Goal: Task Accomplishment & Management: Use online tool/utility

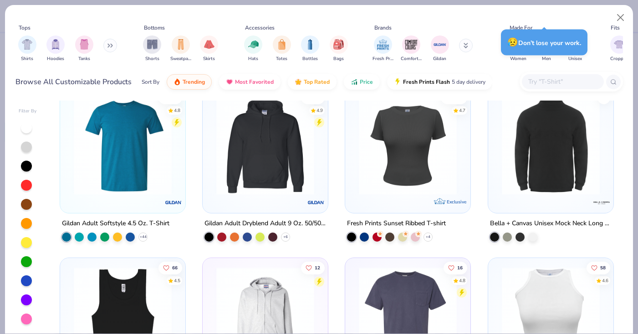
scroll to position [3243, 0]
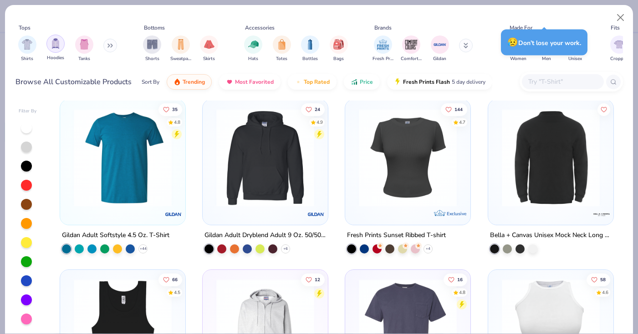
click at [54, 41] on img "filter for Hoodies" at bounding box center [56, 43] width 10 height 10
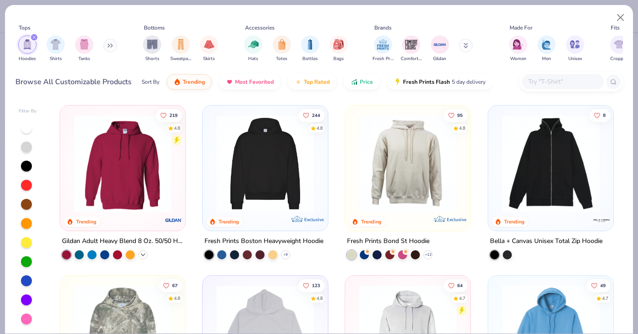
click at [143, 252] on icon at bounding box center [142, 254] width 7 height 7
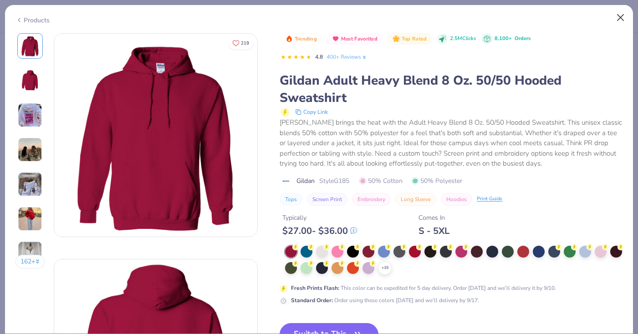
click at [620, 15] on button "Close" at bounding box center [620, 17] width 17 height 17
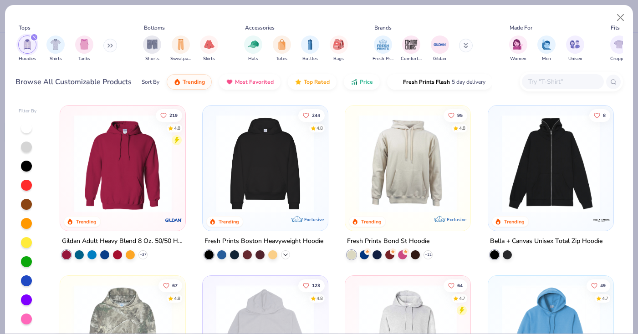
click at [285, 254] on polyline at bounding box center [286, 255] width 4 height 2
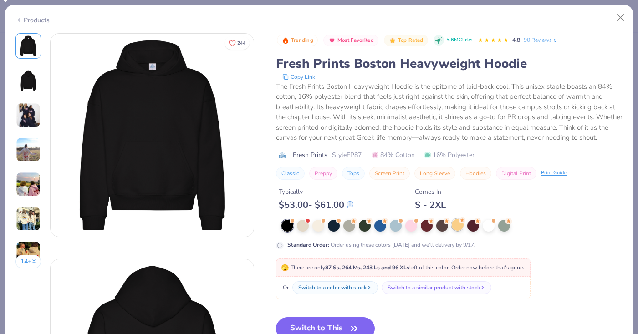
click at [457, 226] on div at bounding box center [458, 225] width 12 height 12
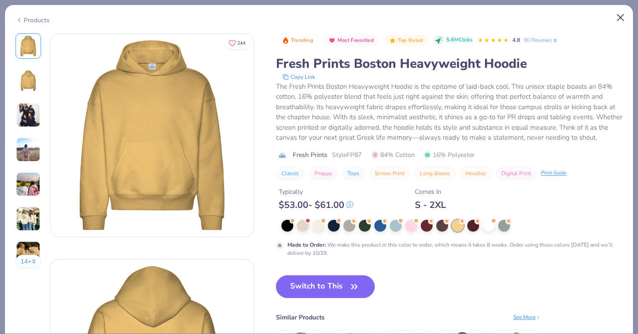
click at [622, 15] on button "Close" at bounding box center [620, 17] width 17 height 17
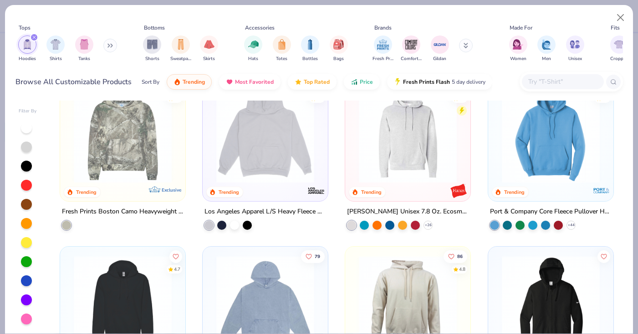
scroll to position [200, 0]
click at [428, 225] on icon at bounding box center [427, 224] width 7 height 7
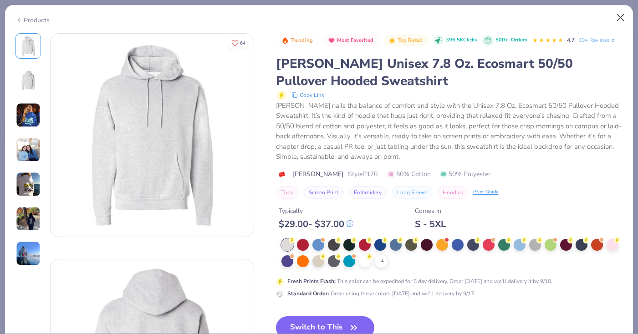
click at [620, 18] on button "Close" at bounding box center [620, 17] width 17 height 17
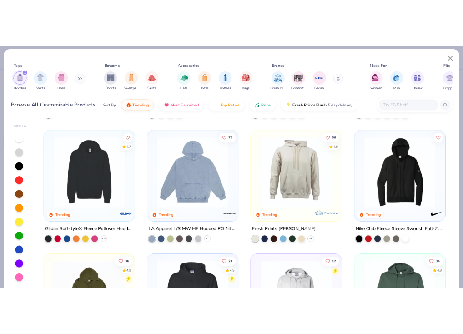
scroll to position [332, 0]
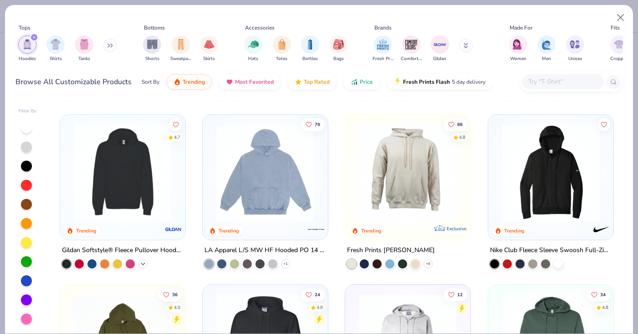
click at [142, 262] on icon at bounding box center [142, 263] width 7 height 7
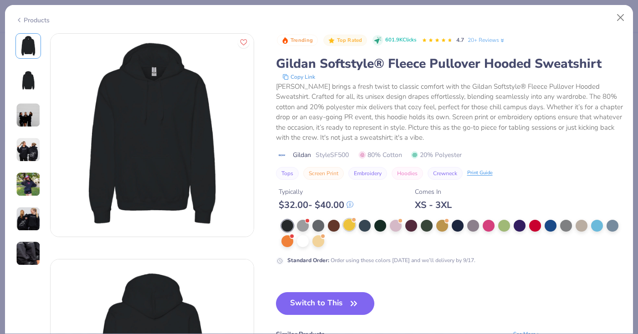
click at [346, 222] on div at bounding box center [349, 225] width 12 height 12
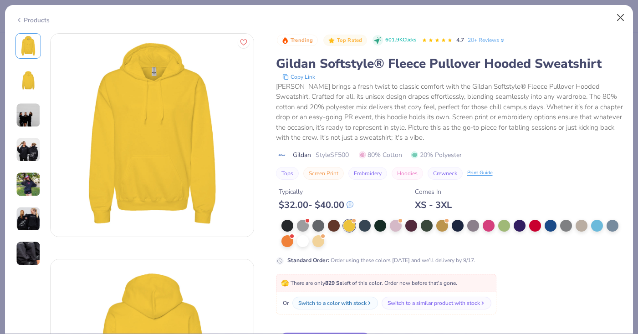
click at [623, 17] on button "Close" at bounding box center [620, 17] width 17 height 17
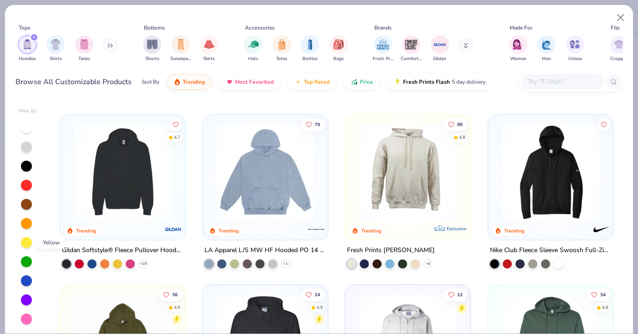
click at [27, 244] on div at bounding box center [26, 242] width 11 height 11
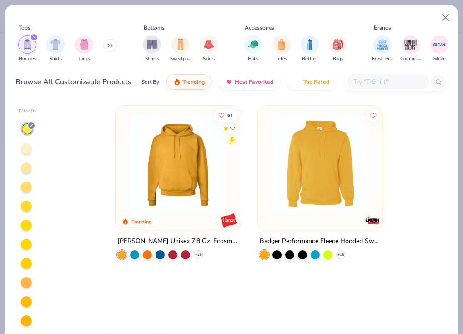
click at [24, 170] on div at bounding box center [26, 168] width 11 height 11
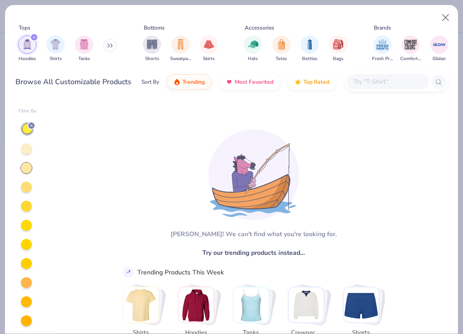
click at [25, 187] on div at bounding box center [26, 187] width 11 height 11
click at [26, 210] on div at bounding box center [26, 206] width 11 height 11
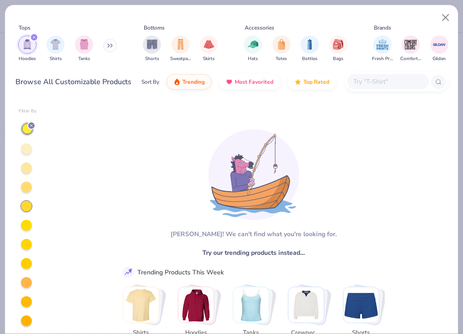
click at [24, 281] on div at bounding box center [26, 282] width 11 height 11
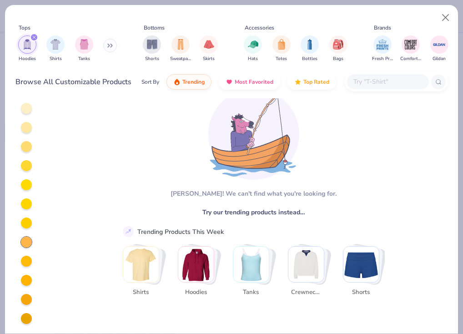
scroll to position [41, 0]
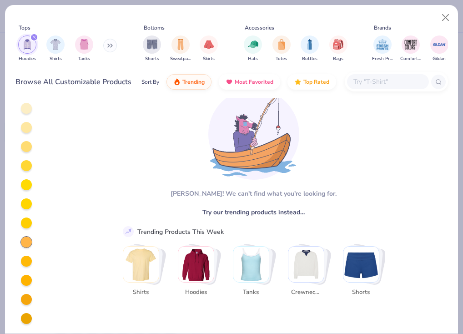
click at [28, 317] on div at bounding box center [26, 318] width 11 height 11
click at [26, 302] on div at bounding box center [26, 299] width 11 height 11
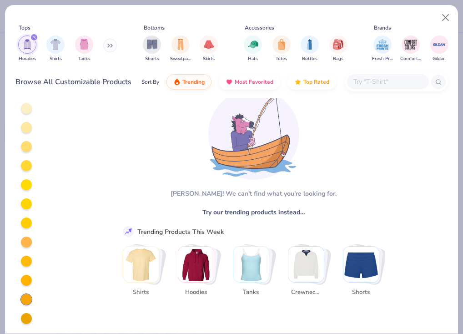
click at [25, 285] on div at bounding box center [26, 280] width 11 height 11
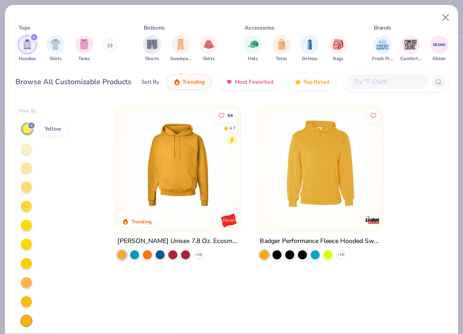
click at [31, 127] on icon at bounding box center [31, 125] width 5 height 5
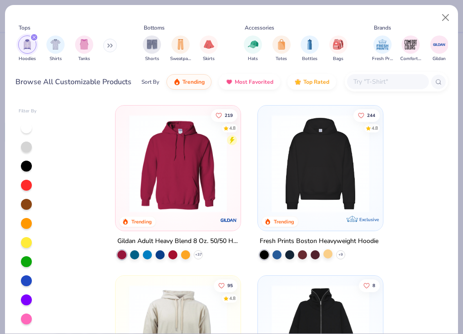
click at [330, 255] on div at bounding box center [328, 253] width 9 height 9
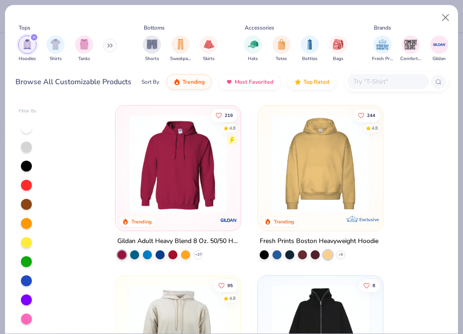
click at [331, 189] on img at bounding box center [320, 164] width 107 height 98
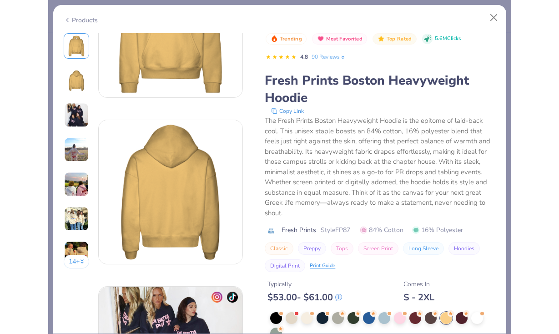
scroll to position [84, 0]
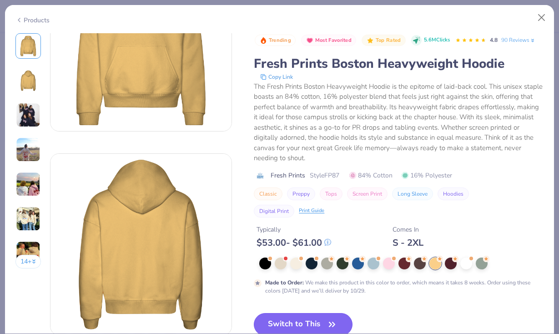
click at [275, 313] on button "Switch to This" at bounding box center [303, 324] width 99 height 23
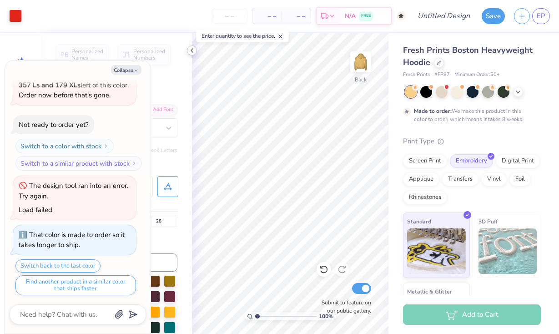
click at [195, 49] on icon at bounding box center [191, 50] width 7 height 7
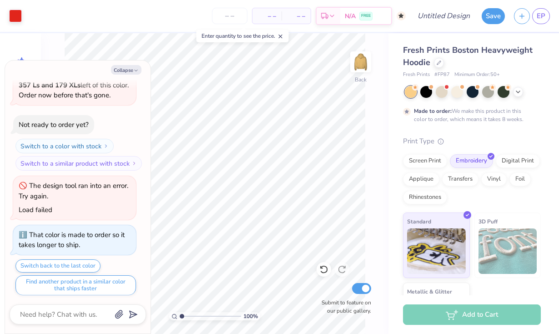
click at [131, 65] on div "Collapse How can we help you? Title your design to save it 🫣 There are only 102…" at bounding box center [78, 197] width 146 height 273
click at [132, 69] on button "Collapse" at bounding box center [126, 70] width 30 height 10
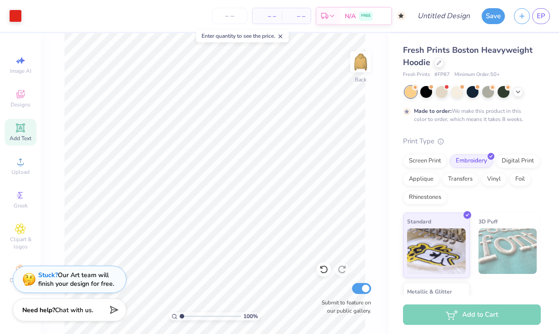
click at [282, 36] on line at bounding box center [280, 36] width 3 height 3
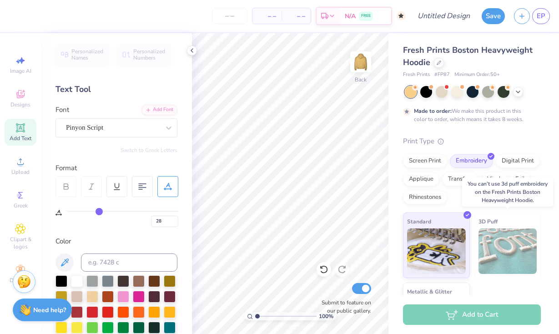
click at [504, 255] on img at bounding box center [508, 252] width 59 height 46
click at [521, 216] on div "3D Puff" at bounding box center [508, 246] width 67 height 66
click at [436, 64] on div at bounding box center [439, 62] width 10 height 10
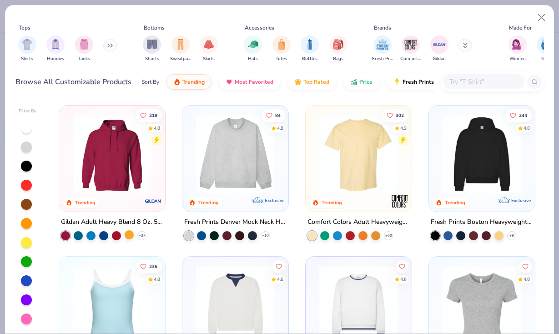
click at [130, 233] on div at bounding box center [129, 234] width 9 height 9
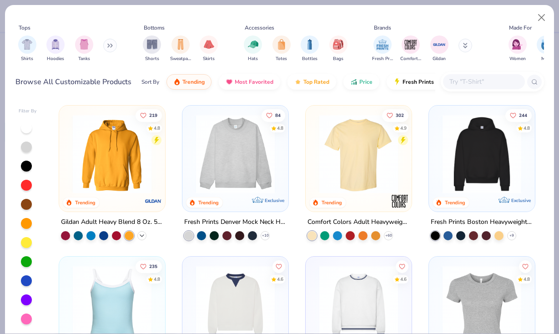
click at [143, 235] on icon at bounding box center [141, 235] width 7 height 7
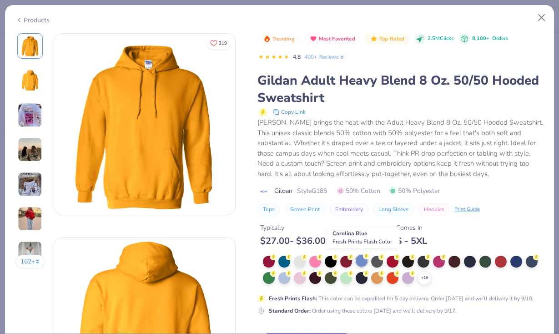
scroll to position [21, 0]
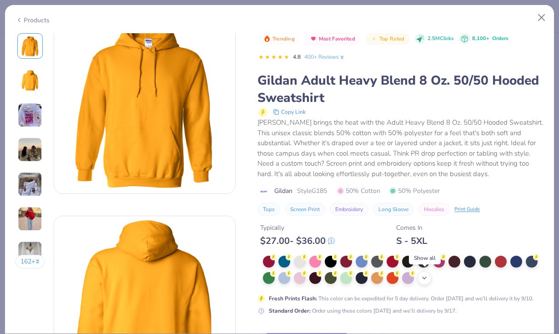
click at [422, 279] on icon at bounding box center [424, 277] width 7 height 7
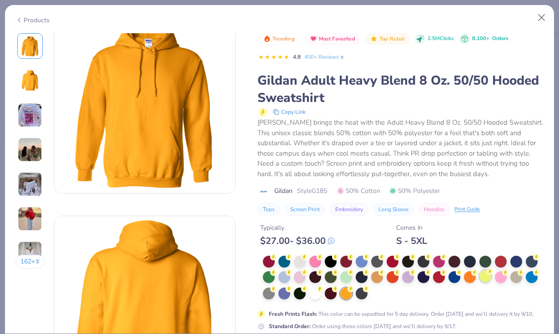
click at [486, 275] on div at bounding box center [486, 276] width 12 height 12
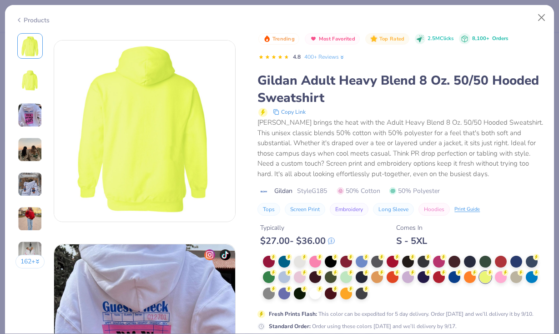
scroll to position [195, 0]
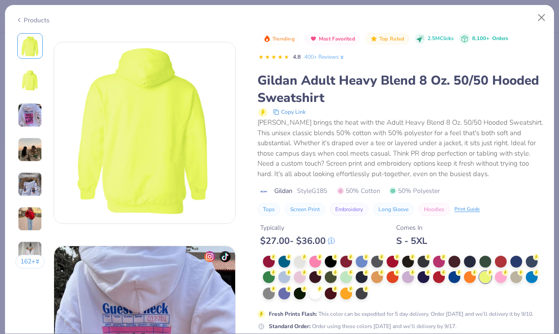
click at [376, 315] on div "Fresh Prints Flash : This color can be expedited for 5 day delivery. Order [DAT…" at bounding box center [401, 314] width 265 height 8
drag, startPoint x: 376, startPoint y: 315, endPoint x: 382, endPoint y: 285, distance: 31.5
click at [383, 285] on div "Fresh Prints Flash : This color can be expedited for 5 day delivery. Order [DAT…" at bounding box center [401, 293] width 286 height 75
click at [385, 316] on div "Fresh Prints Flash : This color can be expedited for 5 day delivery. Order [DAT…" at bounding box center [401, 314] width 265 height 8
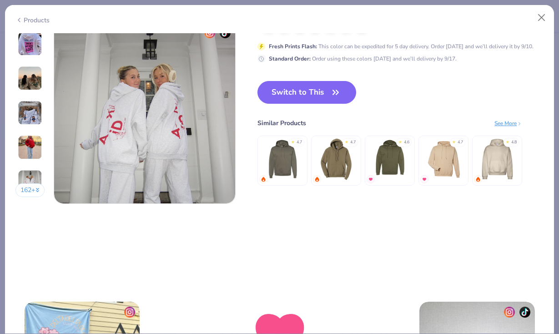
scroll to position [1205, 0]
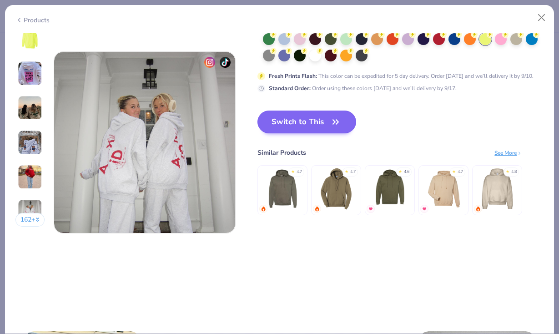
click at [319, 127] on button "Switch to This" at bounding box center [307, 122] width 99 height 23
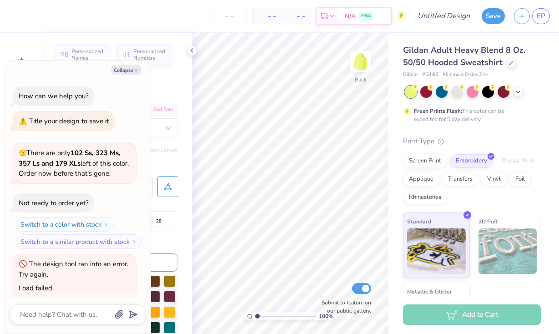
scroll to position [123, 0]
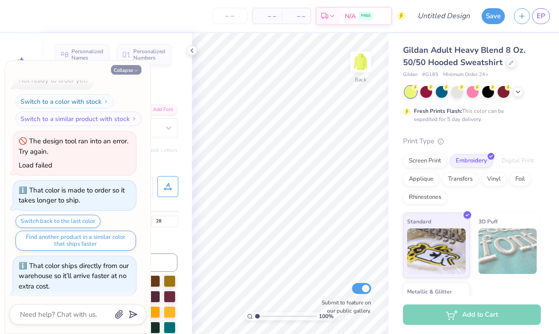
click at [134, 68] on icon "button" at bounding box center [135, 70] width 5 height 5
type textarea "x"
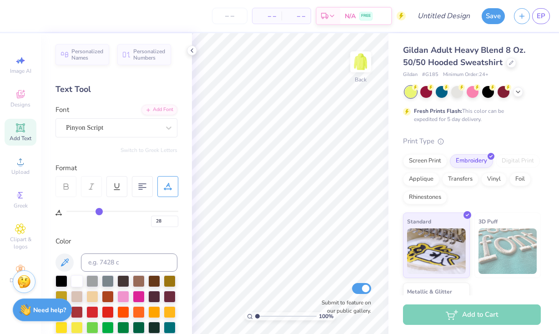
click at [497, 249] on img at bounding box center [508, 252] width 59 height 46
click at [503, 233] on img at bounding box center [508, 252] width 59 height 46
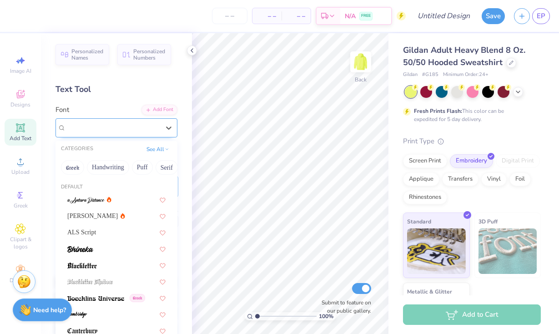
click at [153, 121] on div "Pinyon Script" at bounding box center [113, 128] width 96 height 14
click at [163, 150] on button "See All" at bounding box center [158, 148] width 28 height 9
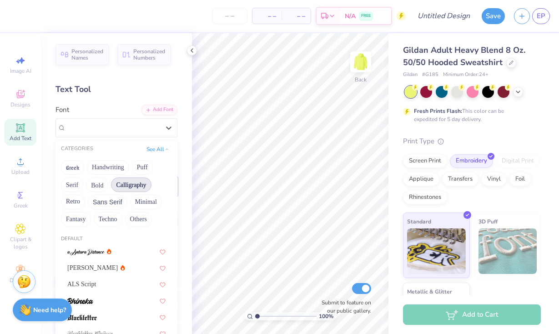
click at [132, 183] on button "Calligraphy" at bounding box center [131, 185] width 40 height 15
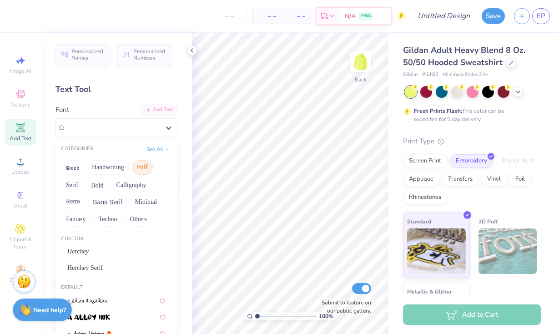
click at [139, 171] on button "Puff" at bounding box center [142, 167] width 21 height 15
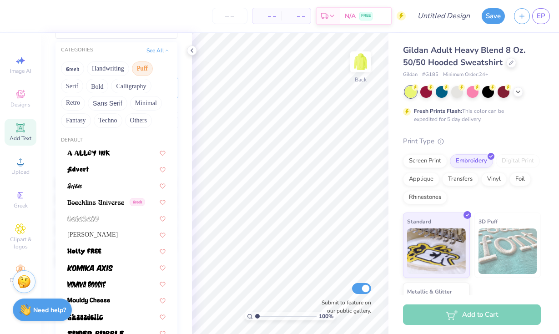
scroll to position [84, 0]
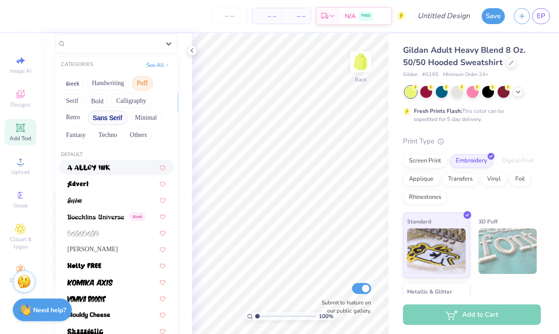
click at [118, 116] on button "Sans Serif" at bounding box center [108, 118] width 40 height 15
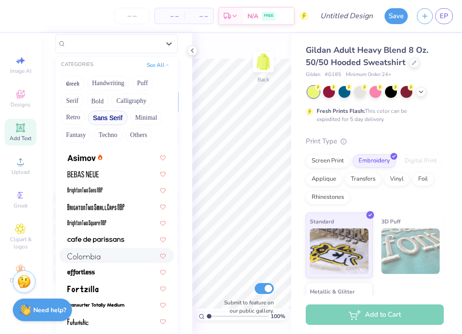
scroll to position [27, 0]
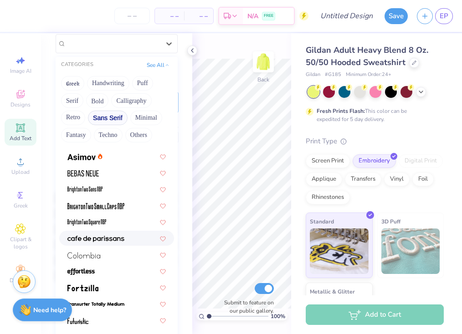
click at [110, 239] on img at bounding box center [95, 239] width 57 height 6
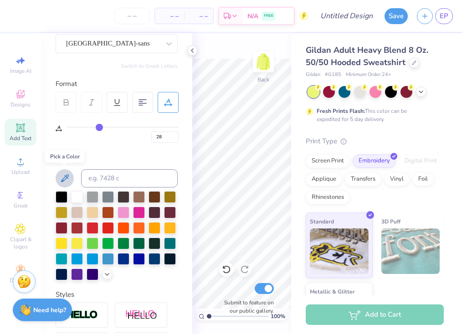
click at [63, 177] on icon at bounding box center [64, 178] width 11 height 11
click at [60, 181] on icon at bounding box center [64, 178] width 11 height 11
click at [77, 246] on div at bounding box center [77, 243] width 12 height 12
click at [111, 183] on input at bounding box center [129, 178] width 97 height 18
click at [78, 244] on div at bounding box center [77, 243] width 12 height 12
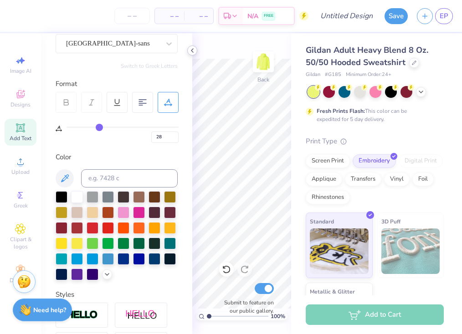
click at [192, 51] on icon at bounding box center [191, 50] width 7 height 7
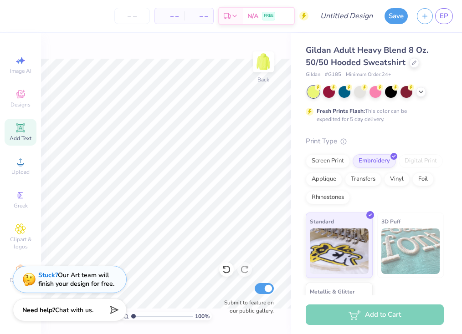
click at [28, 132] on div "Add Text" at bounding box center [21, 132] width 32 height 27
type input "0"
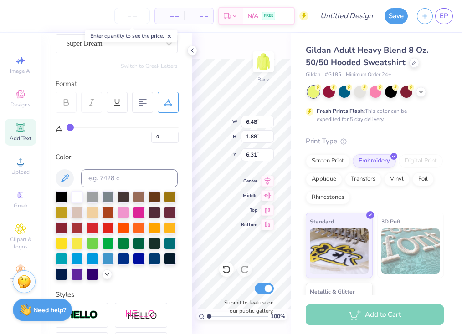
click at [172, 35] on icon at bounding box center [169, 36] width 6 height 6
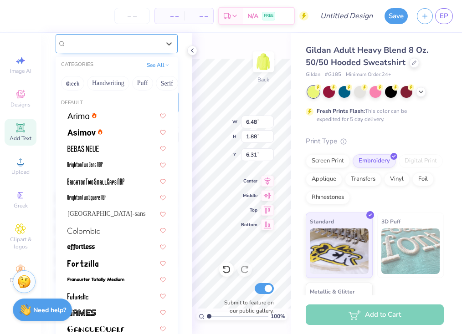
click at [157, 41] on div "Super Dream" at bounding box center [113, 43] width 96 height 14
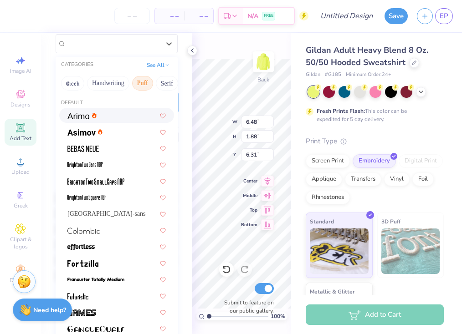
click at [145, 84] on button "Puff" at bounding box center [142, 83] width 21 height 15
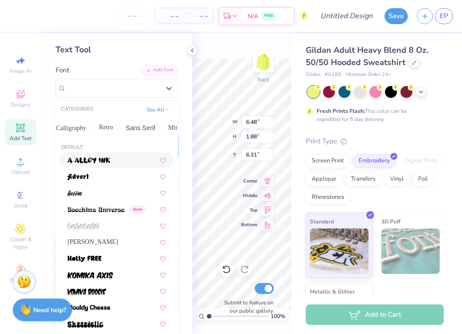
scroll to position [0, 155]
click at [135, 127] on button "Sans Serif" at bounding box center [140, 128] width 40 height 15
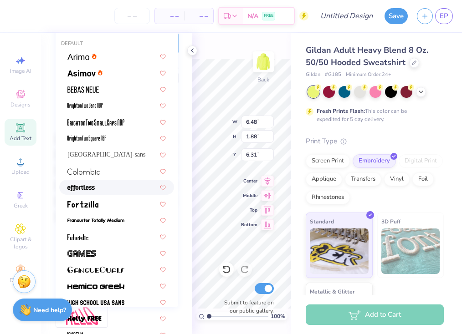
scroll to position [140, 0]
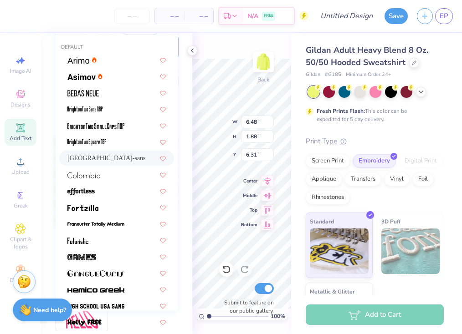
click at [108, 159] on div "[GEOGRAPHIC_DATA]-sans" at bounding box center [116, 158] width 98 height 10
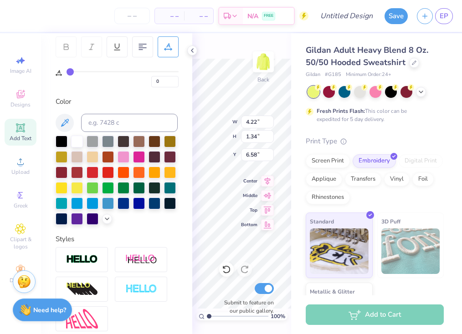
type input "4.22"
type input "1.34"
type input "6.58"
type textarea "since [DATE]"
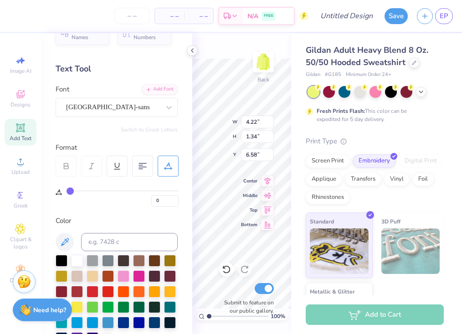
scroll to position [20, 0]
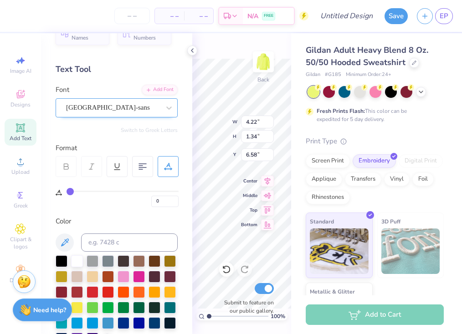
click at [160, 105] on div "[GEOGRAPHIC_DATA]-sans" at bounding box center [113, 108] width 96 height 14
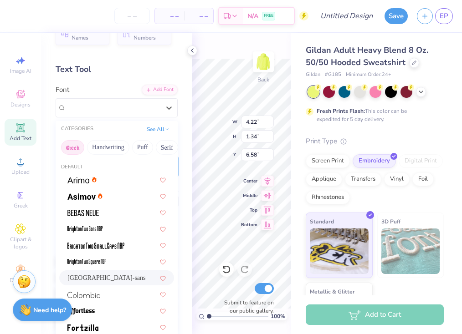
click at [77, 148] on button "Greek" at bounding box center [72, 147] width 23 height 15
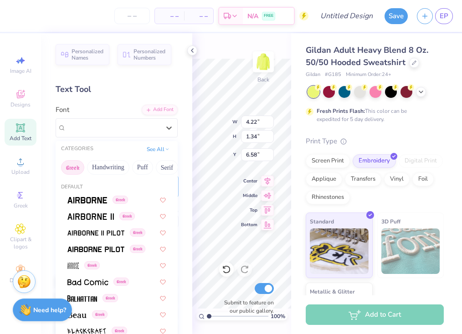
scroll to position [0, 0]
click at [112, 169] on button "Handwriting" at bounding box center [108, 167] width 42 height 15
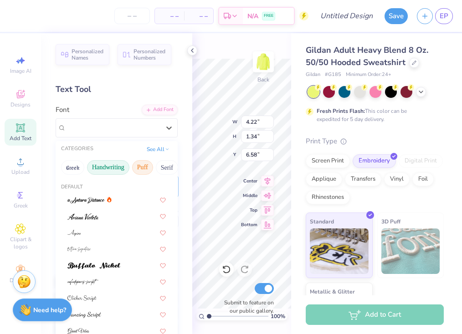
click at [146, 166] on button "Puff" at bounding box center [142, 167] width 21 height 15
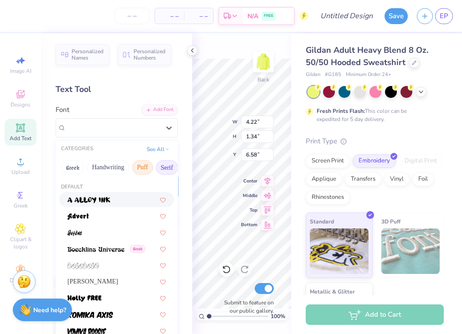
click at [167, 164] on button "Serif" at bounding box center [167, 167] width 22 height 15
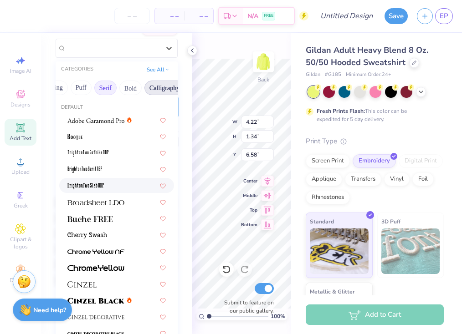
scroll to position [0, 62]
click at [129, 92] on button "Bold" at bounding box center [129, 88] width 22 height 15
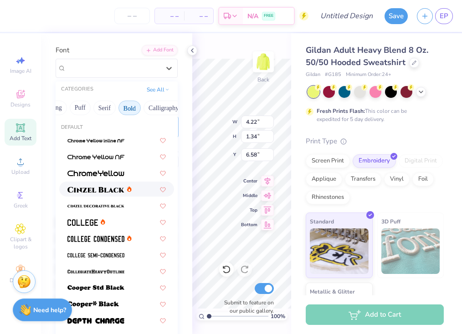
scroll to position [149, 0]
click at [155, 110] on button "Calligraphy" at bounding box center [163, 108] width 40 height 15
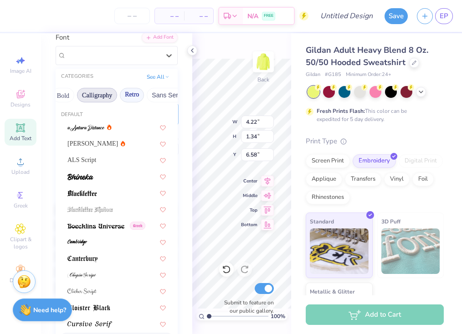
scroll to position [0, 130]
click at [162, 96] on button "Sans Serif" at bounding box center [166, 95] width 40 height 15
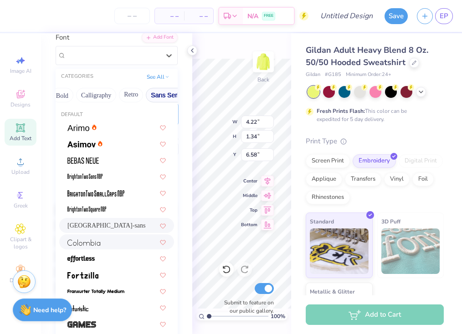
click at [112, 239] on div at bounding box center [116, 242] width 98 height 10
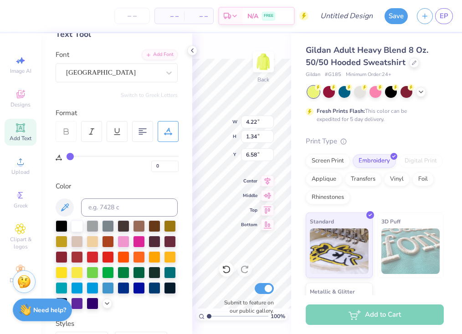
scroll to position [52, 0]
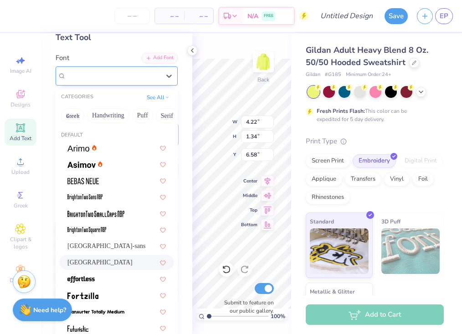
click at [115, 73] on div "[GEOGRAPHIC_DATA]" at bounding box center [113, 76] width 96 height 14
click at [112, 121] on button "Minimal" at bounding box center [113, 115] width 32 height 15
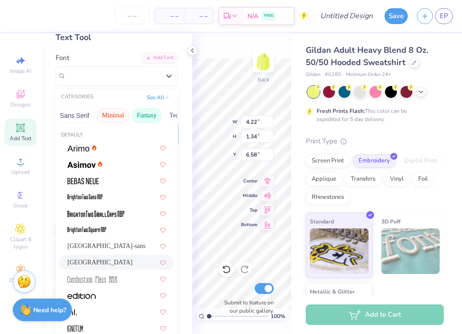
click at [140, 116] on button "Fantasy" at bounding box center [147, 115] width 30 height 15
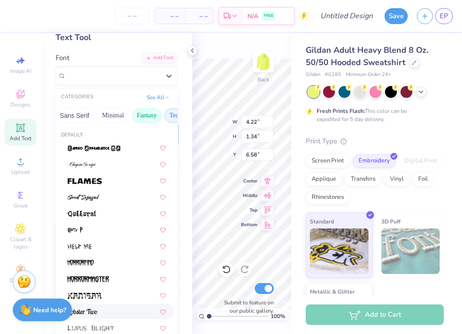
scroll to position [0, 259]
click at [146, 116] on button "Techno" at bounding box center [141, 115] width 29 height 15
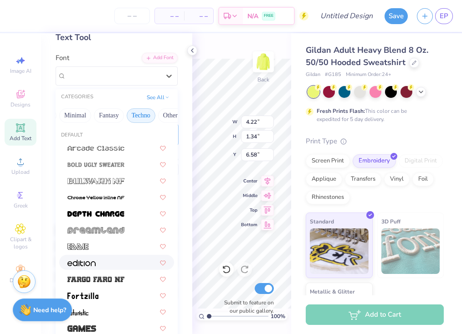
click at [106, 260] on div at bounding box center [116, 263] width 98 height 10
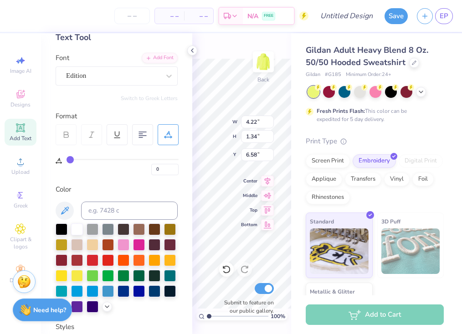
click at [91, 136] on icon at bounding box center [91, 135] width 8 height 8
click at [95, 133] on icon at bounding box center [91, 135] width 8 height 8
click at [92, 136] on icon at bounding box center [91, 135] width 8 height 8
click at [151, 76] on div "Edition" at bounding box center [113, 76] width 96 height 14
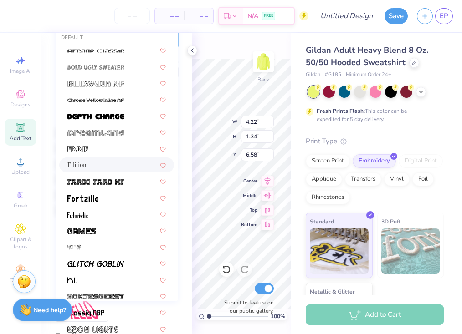
scroll to position [149, 0]
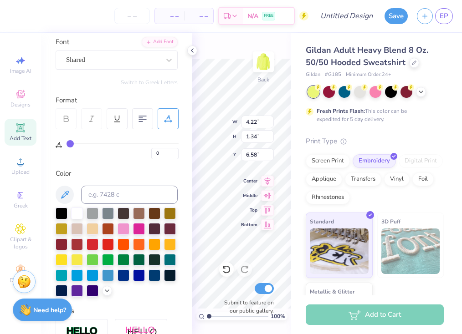
scroll to position [20, 0]
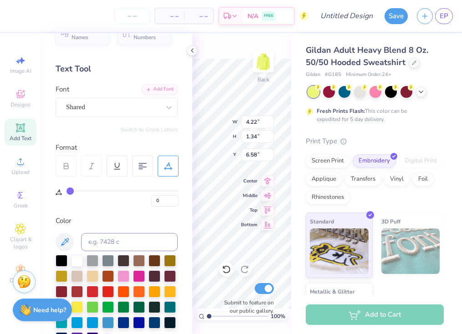
click at [97, 165] on div at bounding box center [91, 166] width 21 height 21
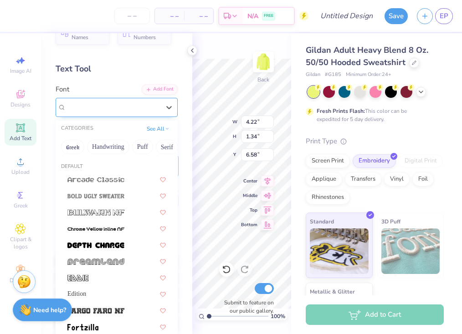
click at [116, 102] on div at bounding box center [113, 107] width 94 height 12
click at [155, 147] on button "Others" at bounding box center [160, 147] width 27 height 15
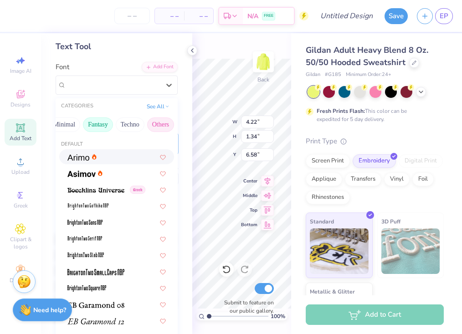
scroll to position [41, 0]
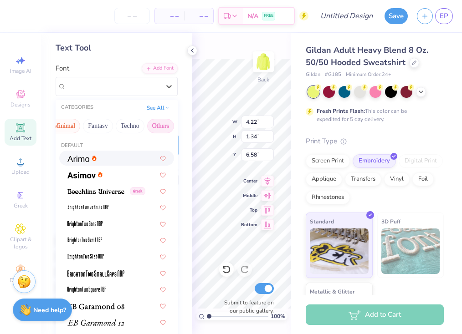
click at [64, 127] on button "Minimal" at bounding box center [64, 126] width 32 height 15
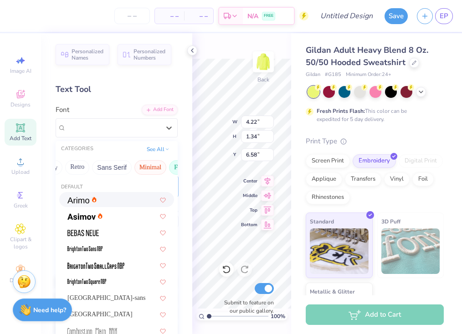
scroll to position [0, 183]
click at [110, 168] on button "Sans Serif" at bounding box center [112, 167] width 40 height 15
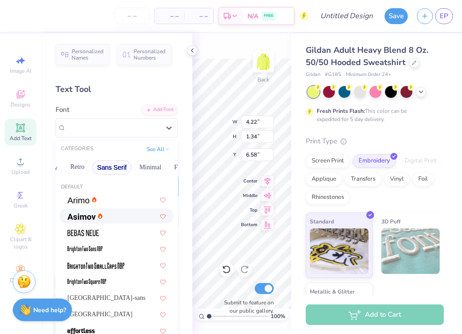
scroll to position [44, 0]
click at [95, 293] on span "[GEOGRAPHIC_DATA]-sans" at bounding box center [106, 298] width 78 height 10
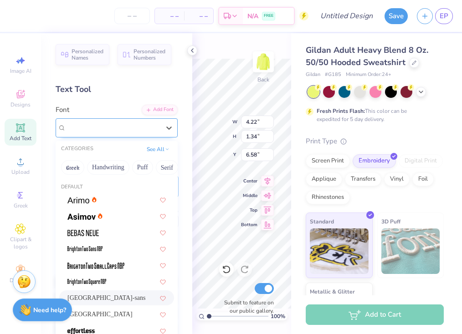
click at [126, 128] on div "[GEOGRAPHIC_DATA]-sans" at bounding box center [113, 128] width 96 height 14
click at [104, 171] on button "Handwriting" at bounding box center [108, 167] width 42 height 15
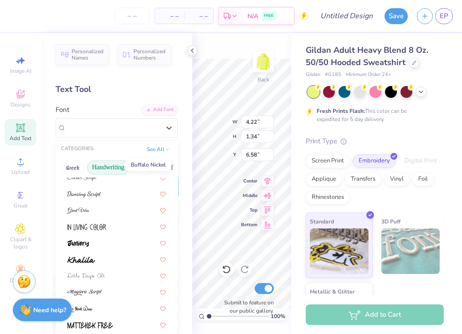
scroll to position [124, 0]
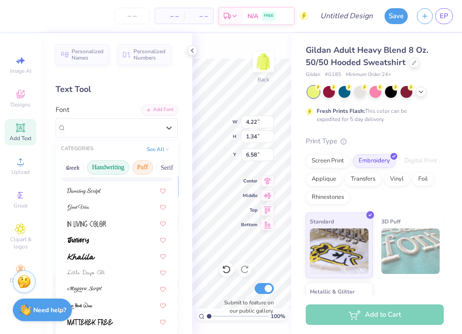
click at [148, 171] on button "Puff" at bounding box center [142, 167] width 21 height 15
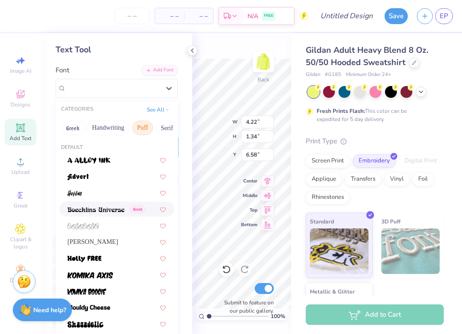
scroll to position [42, 0]
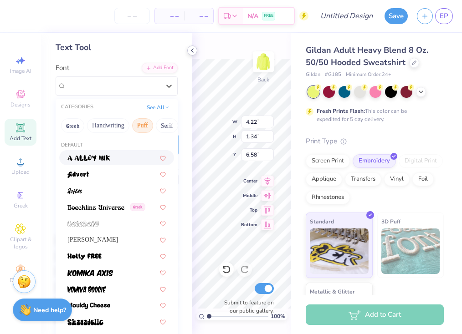
click at [190, 55] on div at bounding box center [192, 51] width 10 height 10
type input "8.60"
type input "1.35"
type input "6.57"
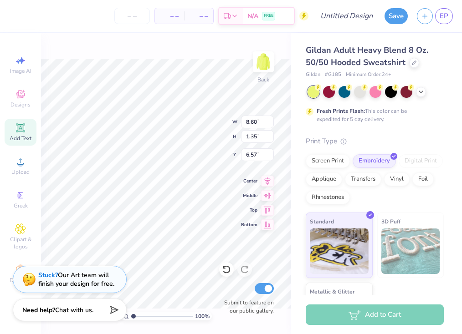
click at [27, 131] on div "Add Text" at bounding box center [21, 132] width 32 height 27
type input "6.48"
type input "1.88"
type input "6.31"
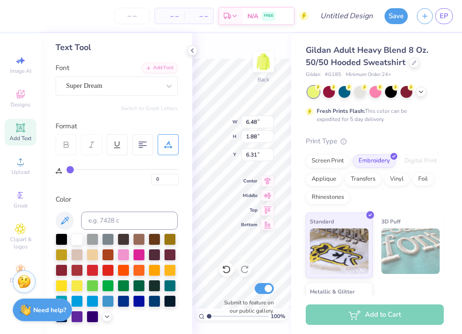
click at [22, 130] on icon at bounding box center [20, 127] width 7 height 7
click at [79, 286] on div at bounding box center [77, 285] width 12 height 12
click at [63, 285] on div at bounding box center [62, 285] width 12 height 12
click at [88, 286] on div at bounding box center [92, 285] width 12 height 12
click at [74, 286] on div at bounding box center [77, 285] width 12 height 12
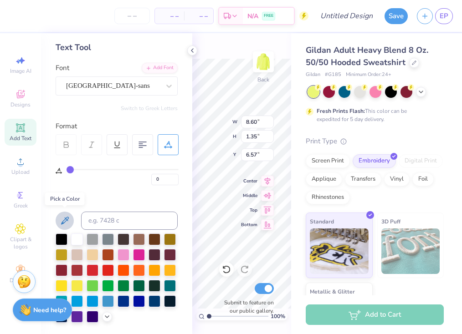
click at [65, 218] on icon at bounding box center [64, 220] width 11 height 11
click at [61, 223] on icon at bounding box center [64, 220] width 11 height 11
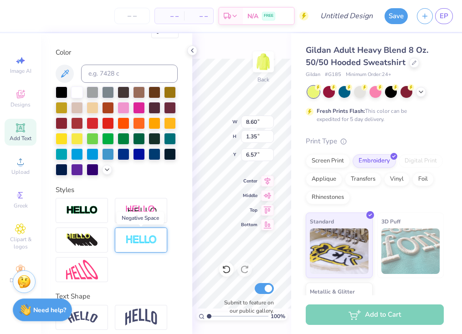
scroll to position [195, 0]
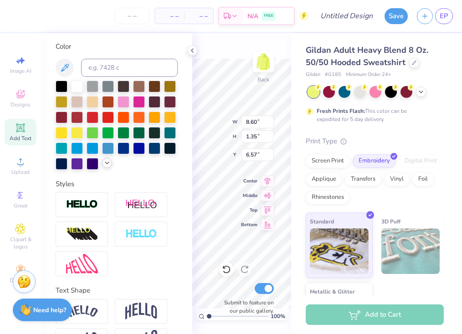
click at [109, 163] on polyline at bounding box center [107, 163] width 4 height 2
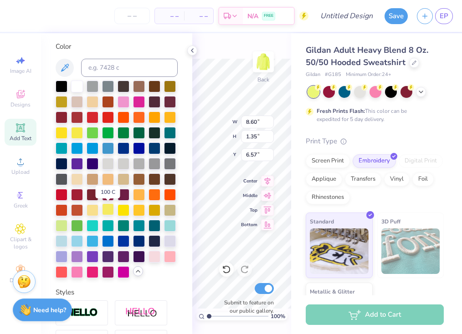
click at [110, 209] on div at bounding box center [108, 209] width 12 height 12
click at [125, 208] on div at bounding box center [123, 209] width 12 height 12
click at [138, 208] on div at bounding box center [139, 209] width 12 height 12
click at [92, 211] on div at bounding box center [92, 209] width 12 height 12
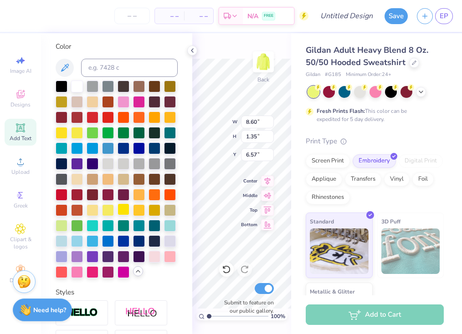
click at [122, 208] on div at bounding box center [123, 209] width 12 height 12
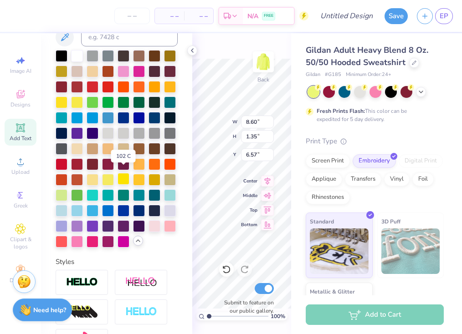
scroll to position [220, 0]
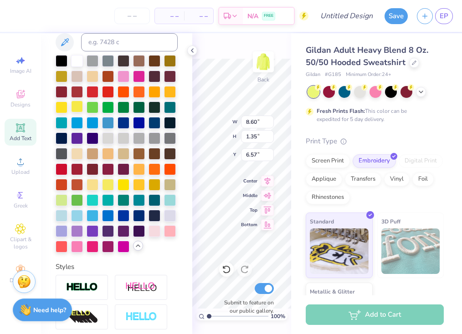
click at [76, 106] on div at bounding box center [77, 107] width 12 height 12
click at [139, 187] on div at bounding box center [139, 184] width 12 height 12
click at [109, 185] on div at bounding box center [108, 184] width 12 height 12
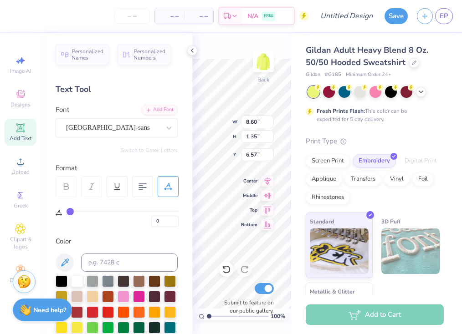
scroll to position [0, 0]
click at [95, 179] on div at bounding box center [91, 186] width 21 height 21
click at [196, 55] on div "100 % Back W 8.60 8.60 " H 1.35 1.35 " Y 6.57 6.57 " Center Middle Top Bottom S…" at bounding box center [241, 183] width 99 height 301
click at [193, 51] on icon at bounding box center [191, 50] width 7 height 7
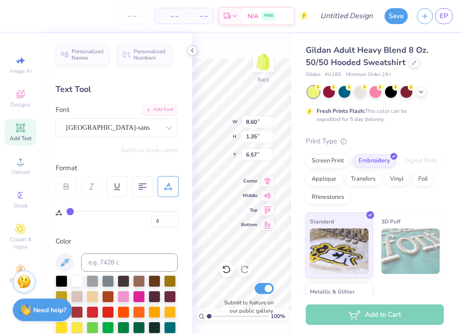
click at [193, 50] on icon at bounding box center [191, 50] width 7 height 7
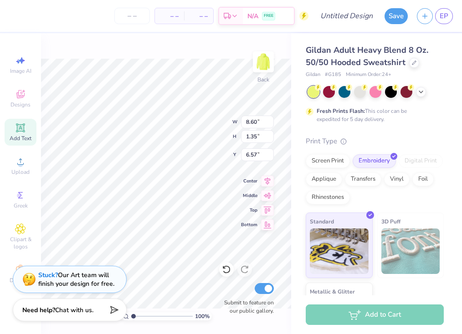
type input "2.32"
click at [393, 226] on span "3D Puff" at bounding box center [390, 222] width 19 height 10
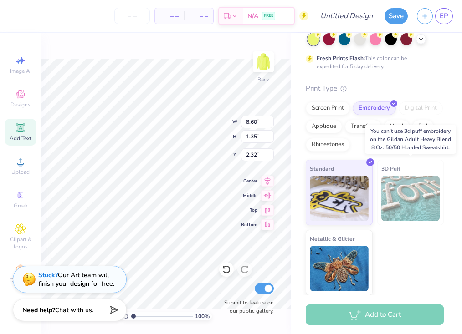
scroll to position [52, 0]
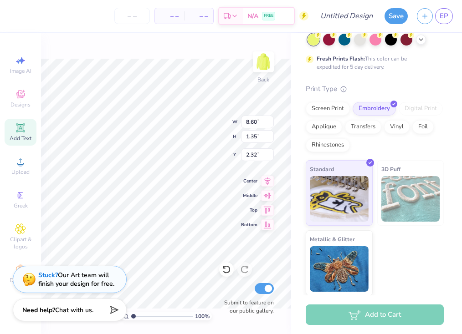
click at [400, 246] on div "Standard 3D Puff Metallic & Glitter" at bounding box center [374, 228] width 138 height 136
click at [365, 15] on input "Design Title" at bounding box center [357, 16] width 45 height 18
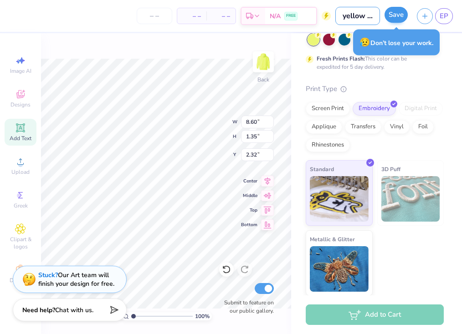
type input "yellow puffy stitch"
click at [397, 18] on button "Save" at bounding box center [395, 15] width 23 height 16
click at [426, 15] on icon "button" at bounding box center [425, 15] width 8 height 8
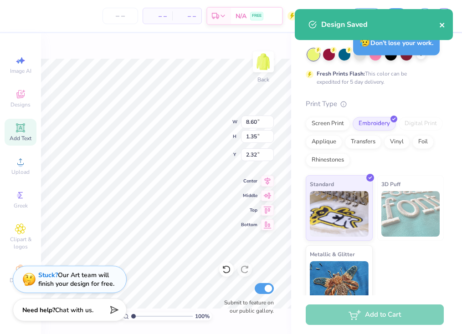
click at [444, 25] on icon "close" at bounding box center [442, 24] width 6 height 7
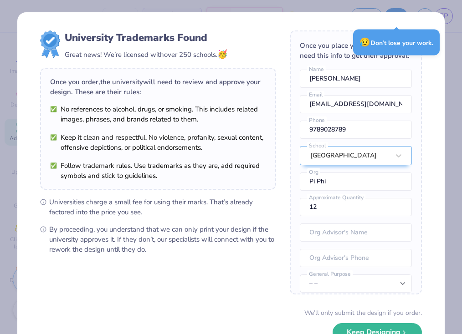
click at [430, 65] on div "University Trademarks Found Great news! We’re licensed with over 250 schools. 🥳…" at bounding box center [230, 197] width 427 height 371
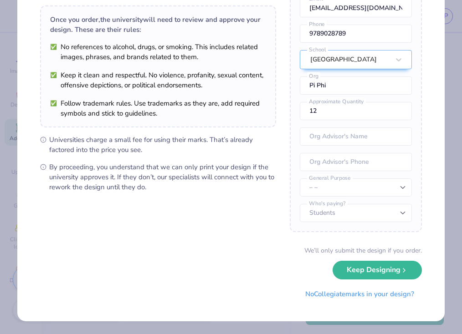
scroll to position [62, 0]
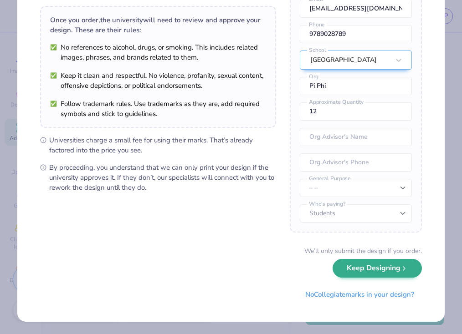
click at [361, 267] on button "Keep Designing" at bounding box center [376, 268] width 89 height 19
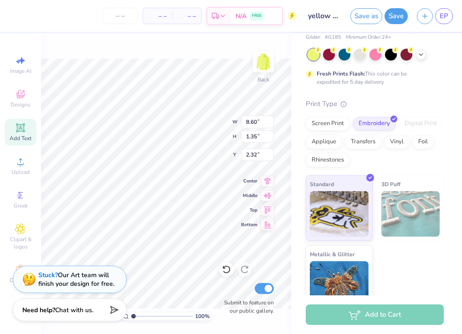
scroll to position [0, 0]
click at [421, 14] on icon "button" at bounding box center [425, 15] width 8 height 8
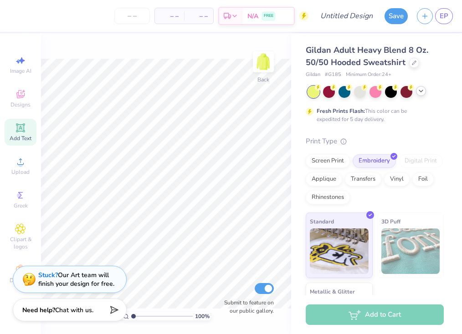
click at [420, 94] on div at bounding box center [421, 91] width 10 height 10
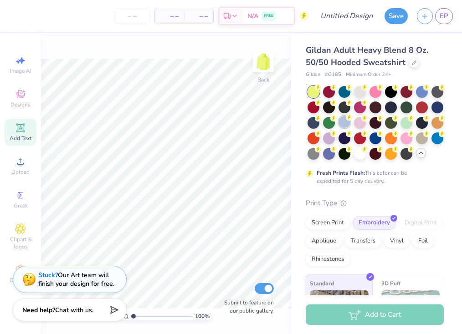
click at [342, 124] on div at bounding box center [344, 122] width 12 height 12
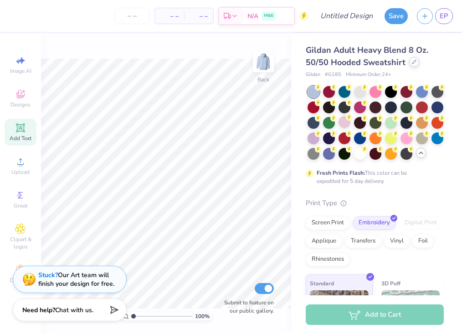
click at [413, 59] on div at bounding box center [414, 62] width 10 height 10
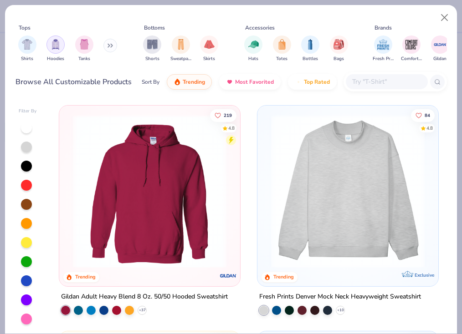
click at [57, 39] on div "filter for Hoodies" at bounding box center [55, 45] width 18 height 18
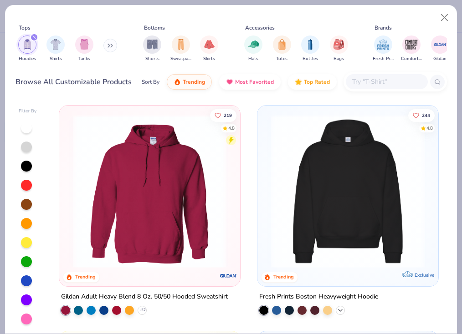
click at [341, 310] on icon at bounding box center [339, 309] width 7 height 7
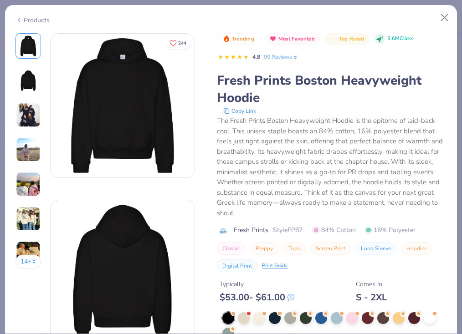
scroll to position [57, 0]
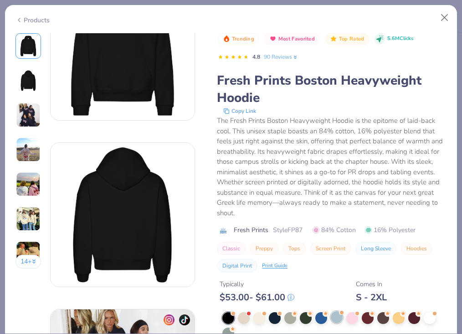
click at [337, 315] on div at bounding box center [336, 317] width 12 height 12
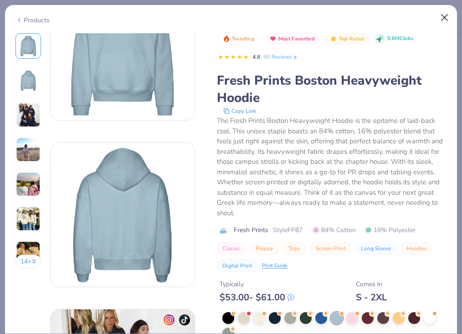
click at [443, 16] on button "Close" at bounding box center [444, 17] width 17 height 17
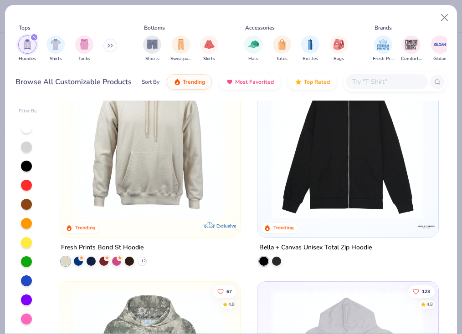
scroll to position [277, 0]
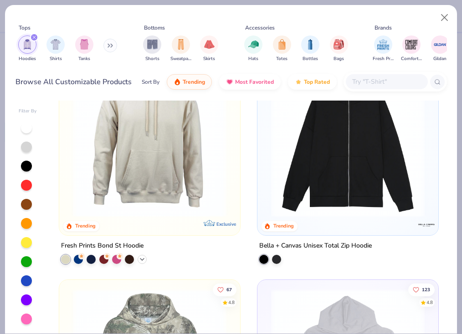
click at [140, 259] on icon at bounding box center [141, 258] width 7 height 7
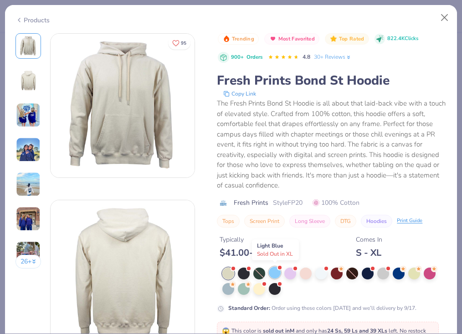
click at [273, 268] on div at bounding box center [275, 273] width 12 height 12
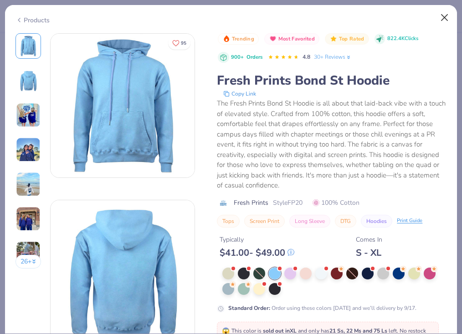
click at [443, 20] on button "Close" at bounding box center [444, 17] width 17 height 17
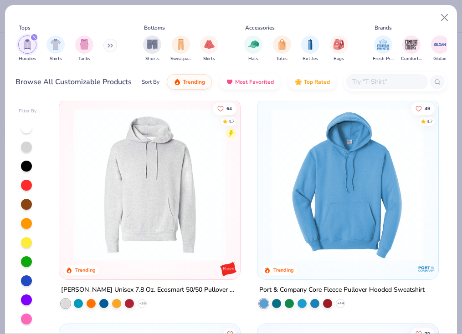
scroll to position [691, 0]
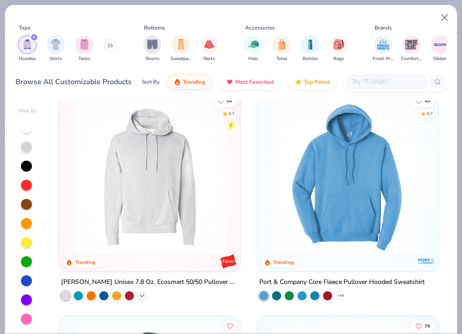
click at [143, 292] on icon at bounding box center [141, 295] width 7 height 7
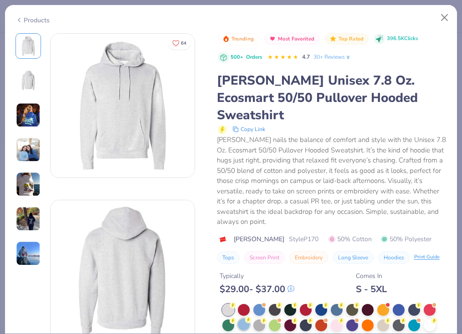
click at [236, 302] on circle at bounding box center [232, 305] width 6 height 6
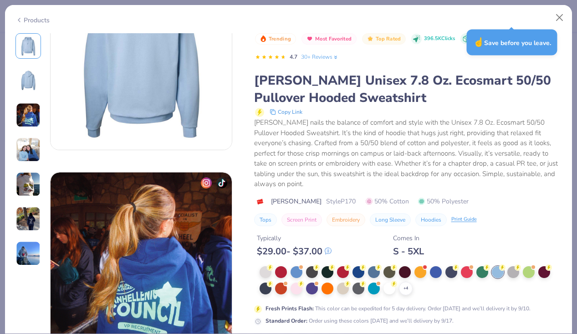
scroll to position [287, 0]
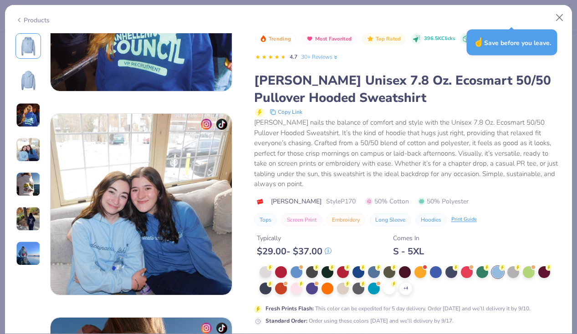
click at [416, 195] on div "Trending Most Favorited Top Rated 396.5K Clicks 500+ Orders 4.7 30+ Reviews [PE…" at bounding box center [408, 129] width 308 height 193
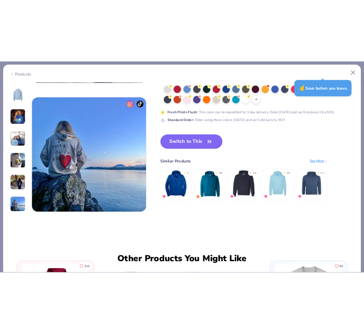
scroll to position [1189, 0]
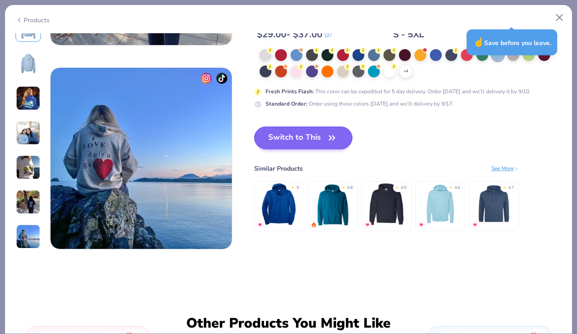
click at [327, 129] on button "Switch to This" at bounding box center [303, 138] width 99 height 23
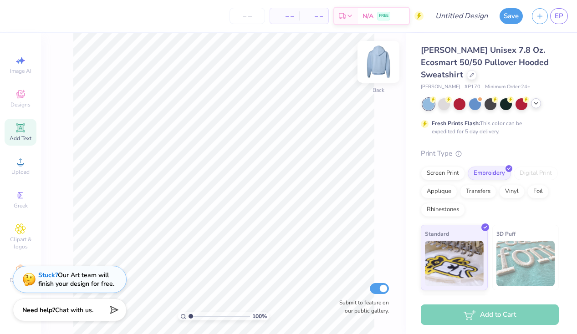
click at [380, 65] on img at bounding box center [378, 62] width 36 height 36
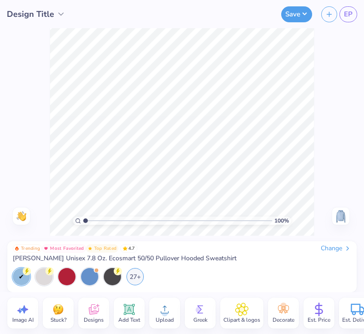
click at [122, 310] on div "Add Text" at bounding box center [129, 313] width 31 height 31
click at [99, 314] on icon at bounding box center [94, 310] width 14 height 14
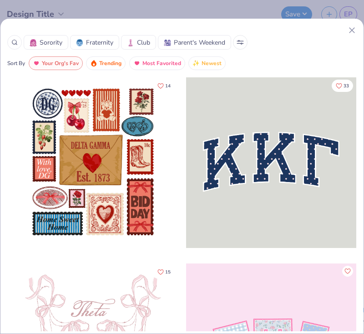
click at [54, 42] on span "Sorority" at bounding box center [51, 43] width 23 height 10
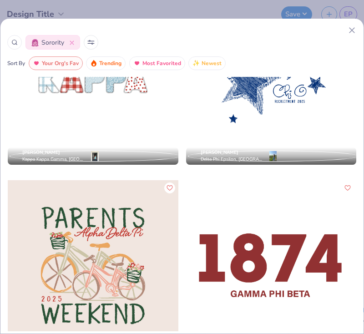
scroll to position [5861, 0]
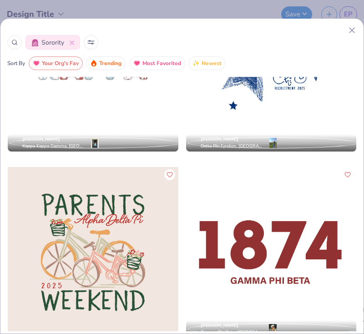
click at [15, 40] on circle at bounding box center [14, 42] width 4 height 4
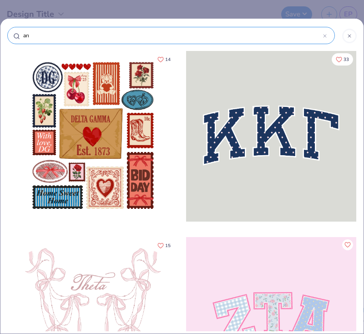
type input "ang"
type input "angl"
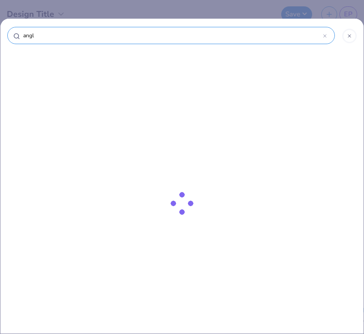
type input "ang"
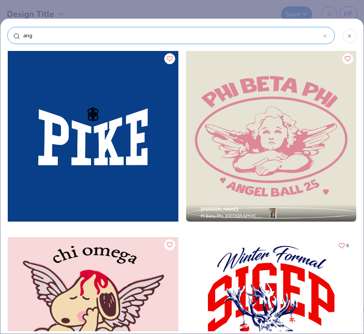
type input "angr"
type input "angrl"
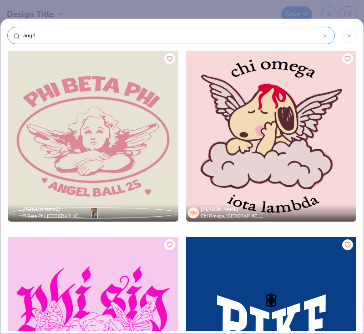
type input "angr"
type input "ang"
type input "ange"
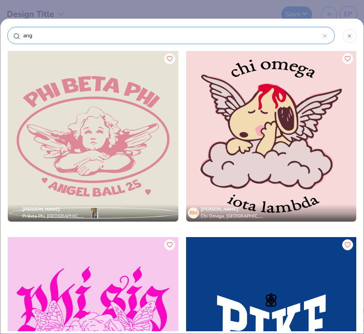
type input "ange"
type input "angel"
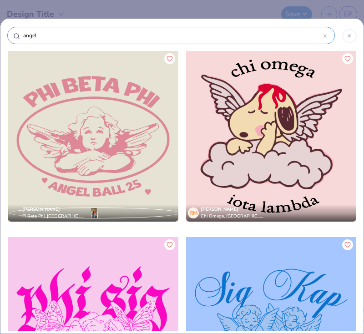
type input "angel"
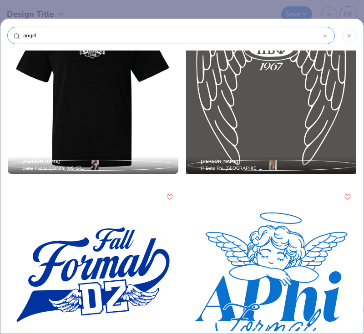
scroll to position [802, 0]
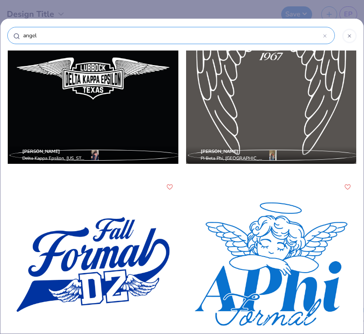
type input "angel"
click at [239, 109] on div at bounding box center [271, 78] width 171 height 171
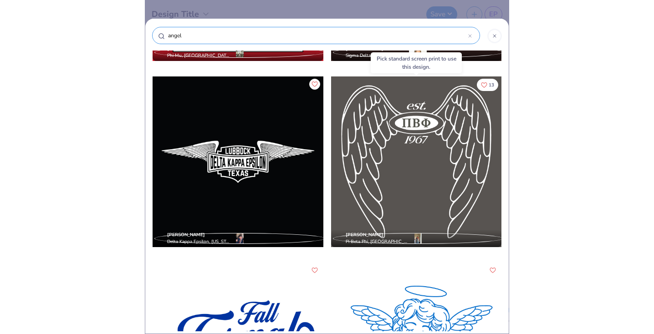
scroll to position [715, 0]
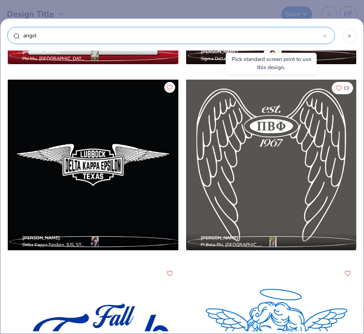
click at [250, 141] on div at bounding box center [271, 165] width 171 height 171
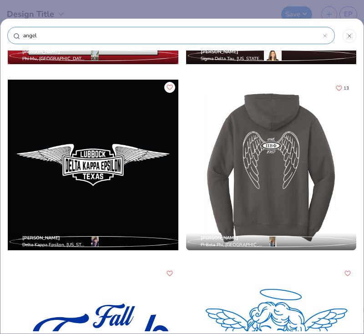
click at [250, 141] on div at bounding box center [271, 165] width 171 height 171
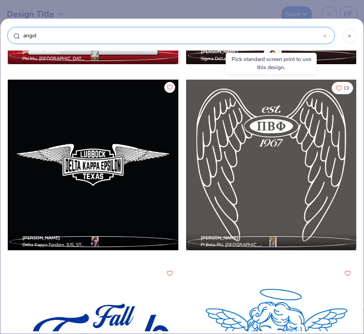
click at [186, 141] on div at bounding box center [100, 165] width 171 height 171
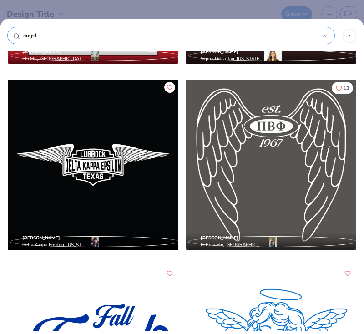
click at [250, 141] on div at bounding box center [271, 165] width 171 height 171
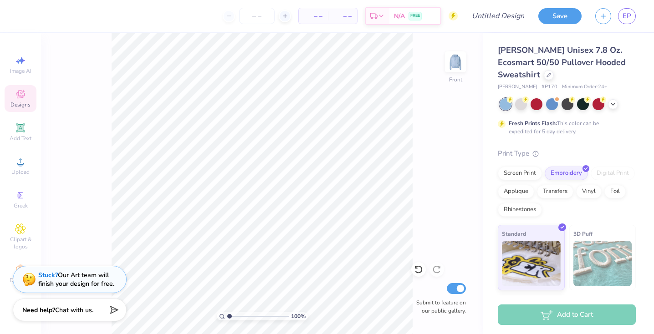
click at [22, 99] on icon at bounding box center [20, 94] width 11 height 11
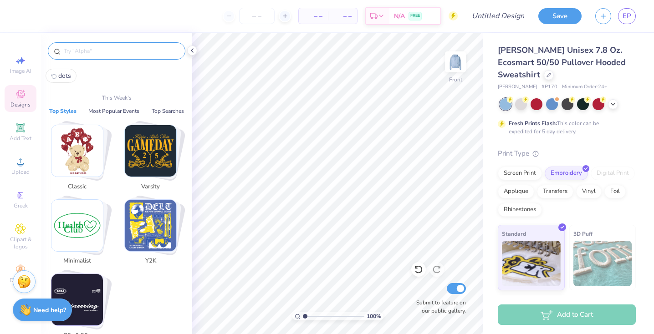
click at [117, 53] on input "text" at bounding box center [121, 50] width 117 height 9
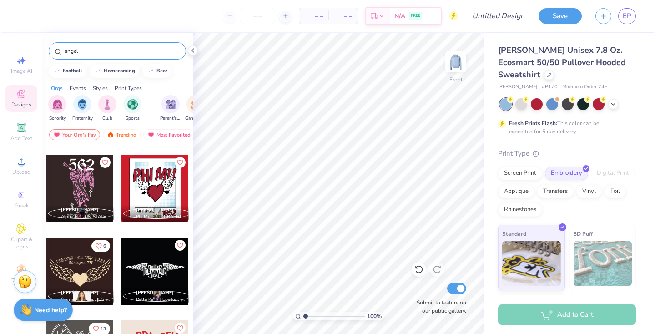
scroll to position [243, 0]
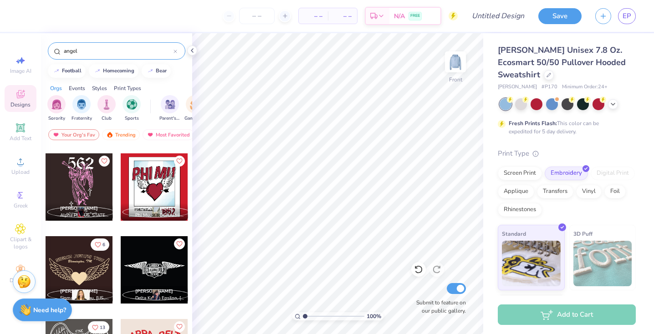
type input "angel"
click at [86, 269] on div at bounding box center [79, 269] width 67 height 67
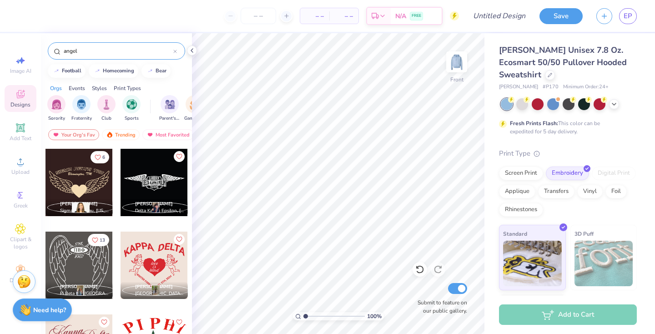
scroll to position [358, 0]
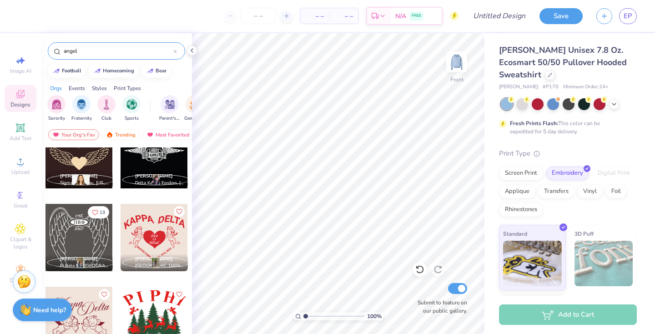
click at [87, 235] on div at bounding box center [79, 237] width 67 height 67
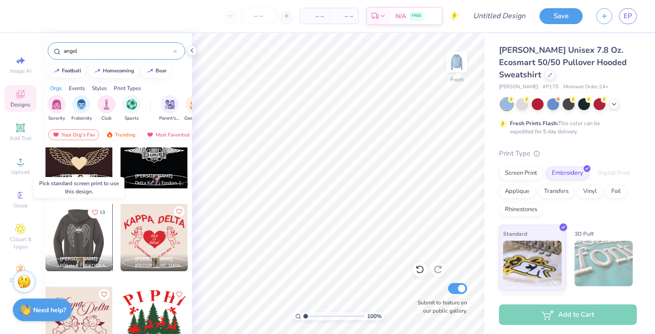
click at [87, 235] on div at bounding box center [78, 237] width 67 height 67
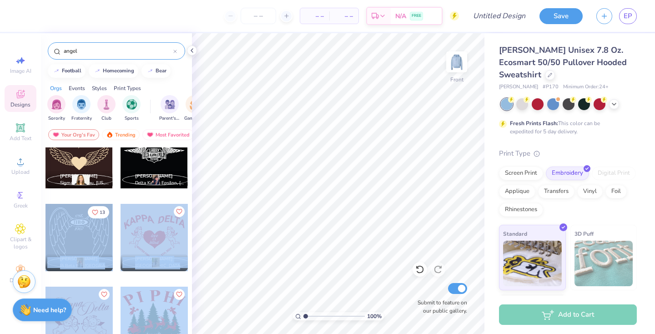
click at [349, 184] on div "– – Per Item – – Total Est. Delivery N/A FREE Design Title Save EP Image AI Des…" at bounding box center [327, 167] width 655 height 334
click at [459, 289] on input "Submit to feature on our public gallery." at bounding box center [457, 288] width 19 height 11
checkbox input "false"
